Goal: Check status: Check status

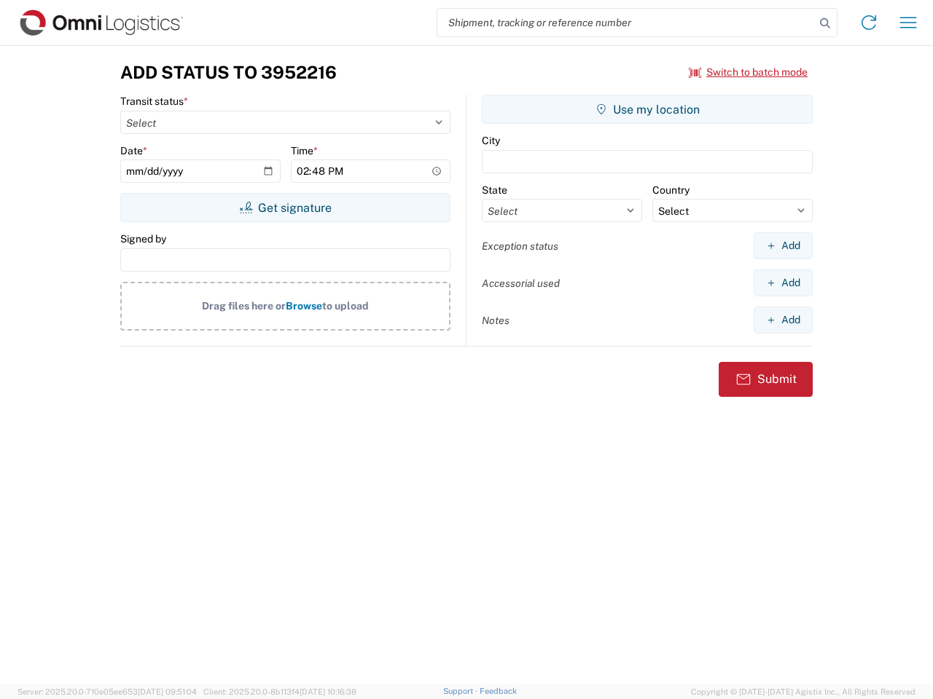
click at [626, 23] on input "search" at bounding box center [625, 23] width 377 height 28
click at [825, 23] on icon at bounding box center [825, 23] width 20 height 20
click at [869, 23] on icon at bounding box center [868, 22] width 23 height 23
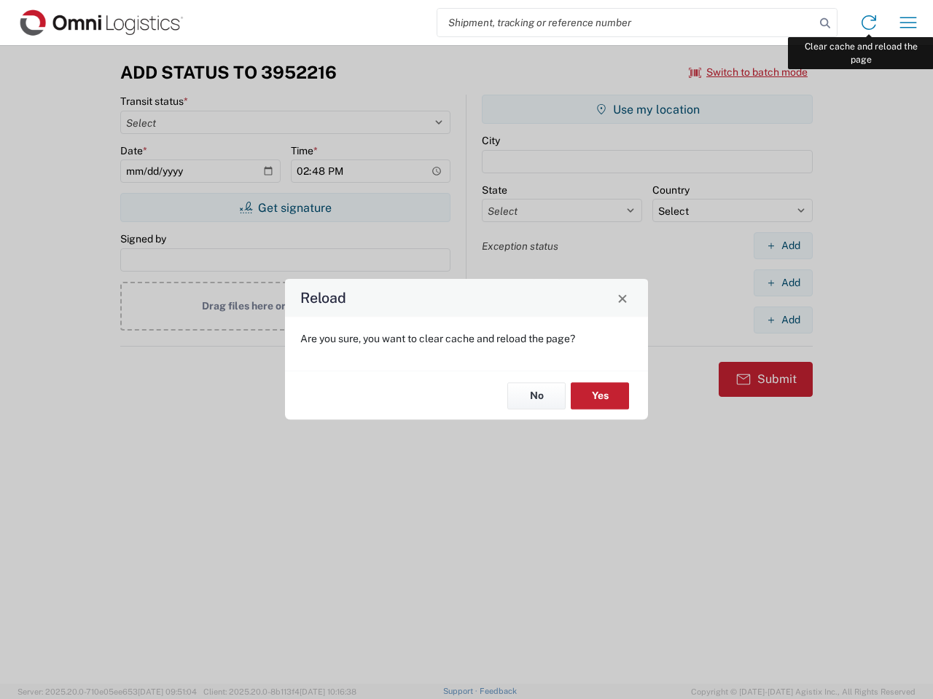
click at [908, 23] on div "Reload Are you sure, you want to clear cache and reload the page? No Yes" at bounding box center [466, 349] width 933 height 699
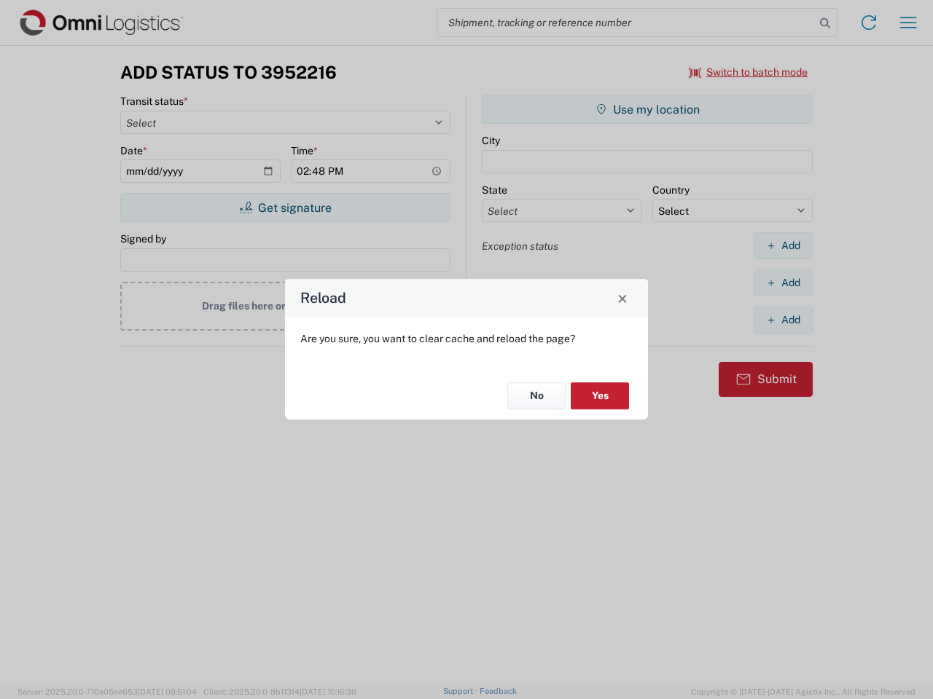
click at [748, 72] on div "Reload Are you sure, you want to clear cache and reload the page? No Yes" at bounding box center [466, 349] width 933 height 699
click at [285, 208] on div "Reload Are you sure, you want to clear cache and reload the page? No Yes" at bounding box center [466, 349] width 933 height 699
click at [647, 109] on div "Reload Are you sure, you want to clear cache and reload the page? No Yes" at bounding box center [466, 349] width 933 height 699
click at [783, 246] on div "Reload Are you sure, you want to clear cache and reload the page? No Yes" at bounding box center [466, 349] width 933 height 699
click at [783, 283] on div "Reload Are you sure, you want to clear cache and reload the page? No Yes" at bounding box center [466, 349] width 933 height 699
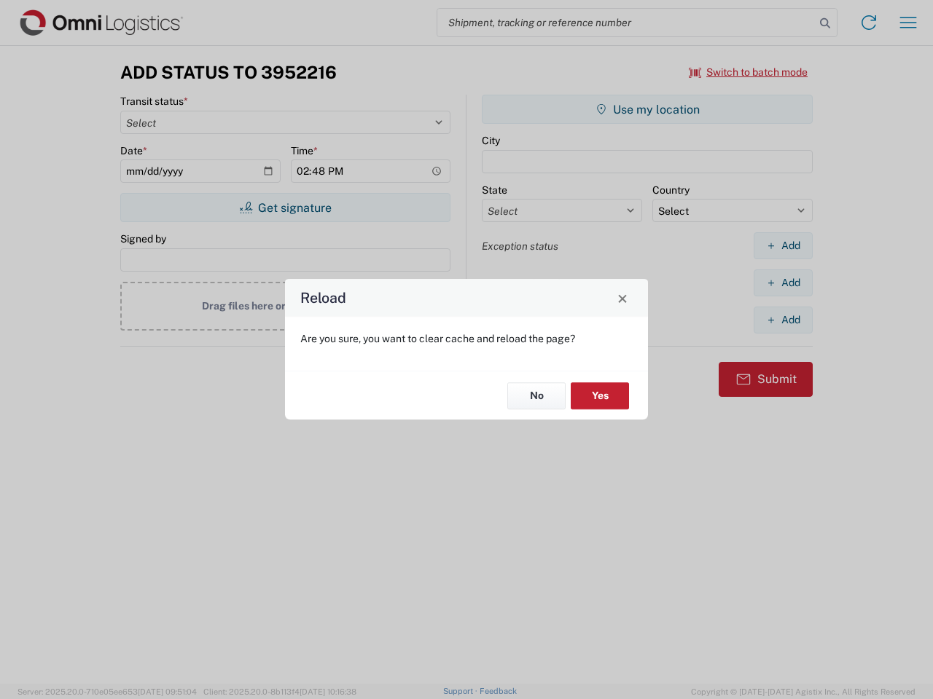
click at [783, 320] on div "Reload Are you sure, you want to clear cache and reload the page? No Yes" at bounding box center [466, 349] width 933 height 699
